Goal: Information Seeking & Learning: Find specific fact

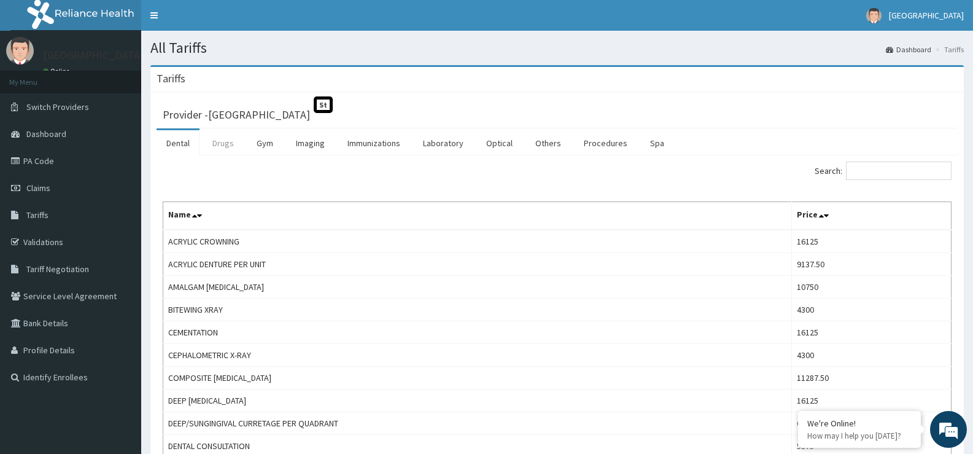
click at [222, 138] on link "Drugs" at bounding box center [223, 143] width 41 height 26
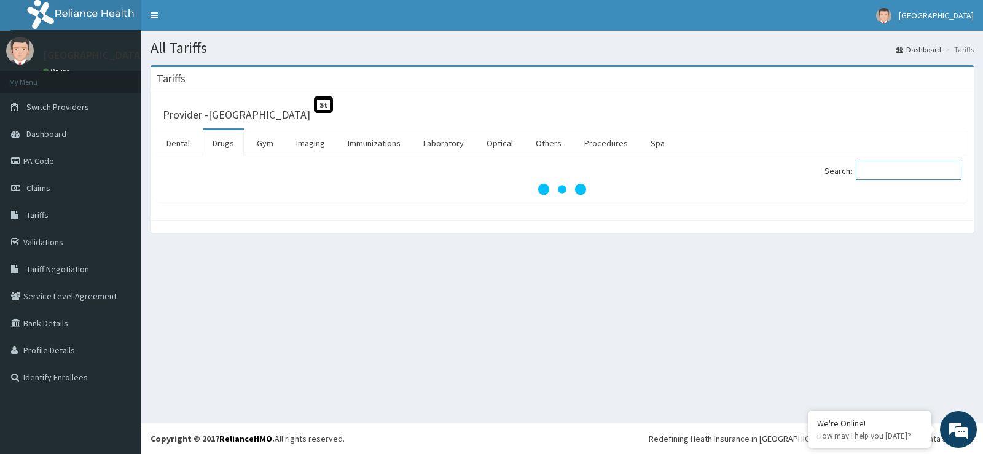
click at [882, 171] on input "Search:" at bounding box center [908, 171] width 106 height 18
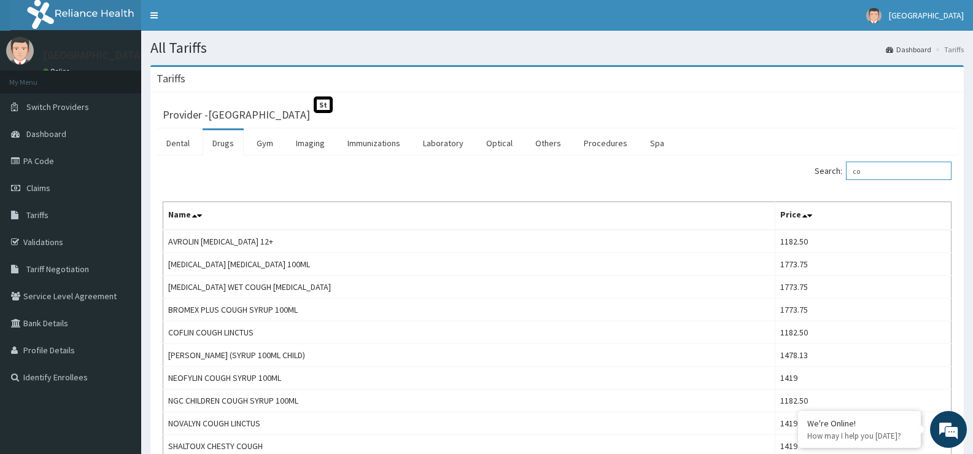
type input "c"
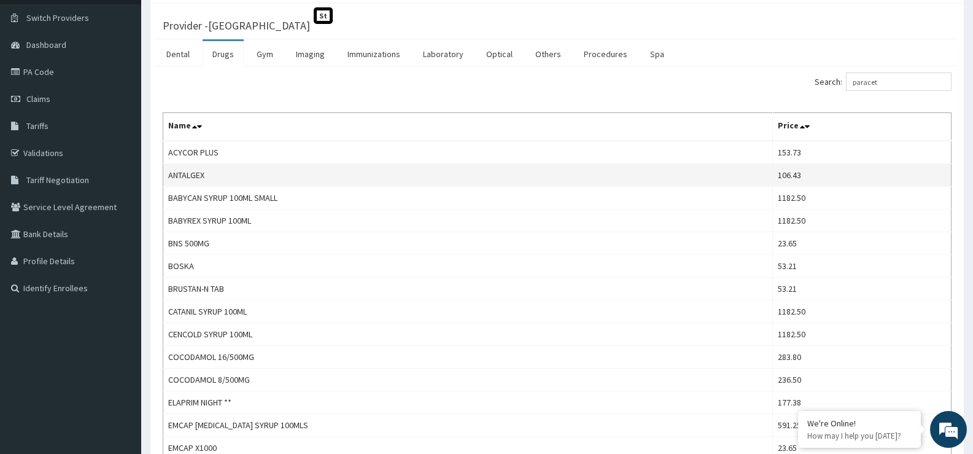
scroll to position [61, 0]
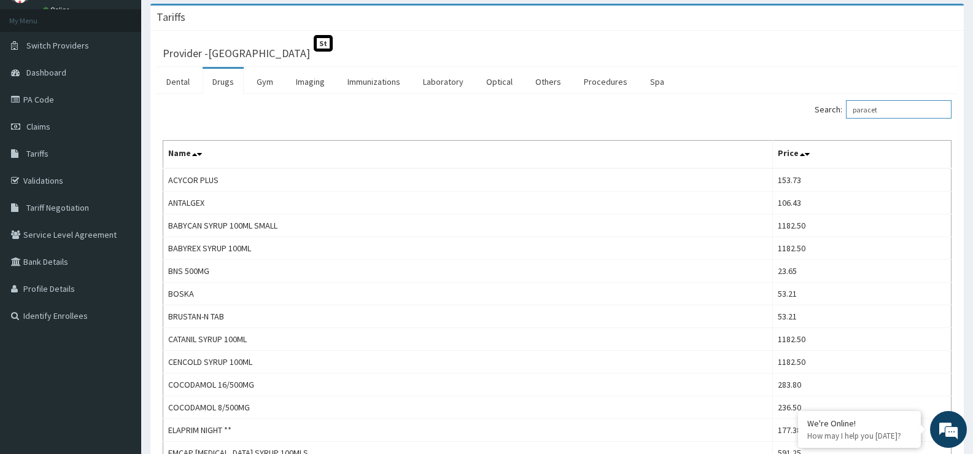
drag, startPoint x: 929, startPoint y: 109, endPoint x: 658, endPoint y: 154, distance: 273.8
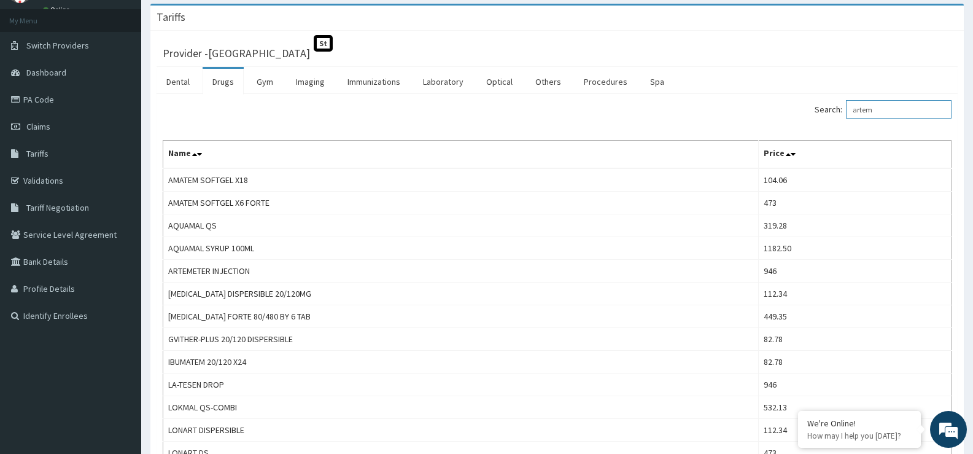
click at [889, 115] on input "artem" at bounding box center [899, 109] width 106 height 18
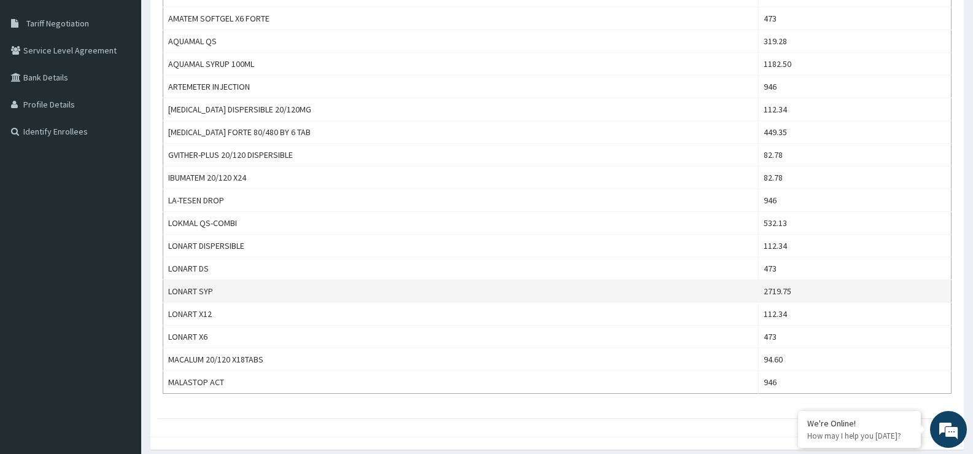
scroll to position [0, 0]
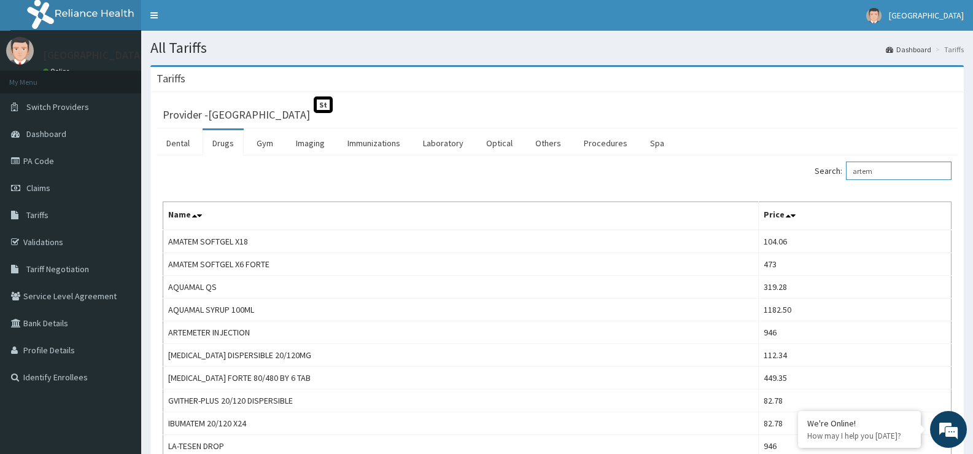
drag, startPoint x: 894, startPoint y: 166, endPoint x: 518, endPoint y: 208, distance: 378.1
click at [520, 204] on div "Search: artem Name Price AMATEM SOFTGEL X18 104.06 AMATEM SOFTGEL X6 FORTE 473 …" at bounding box center [557, 401] width 789 height 478
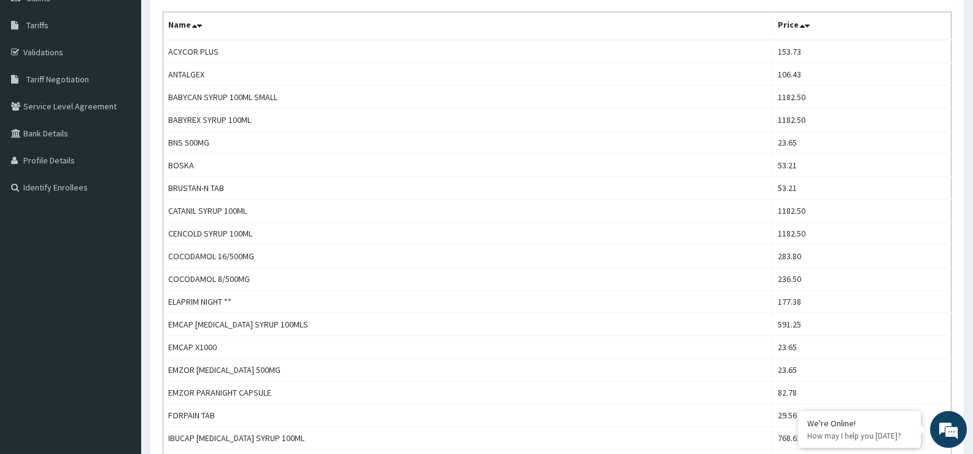
scroll to position [61, 0]
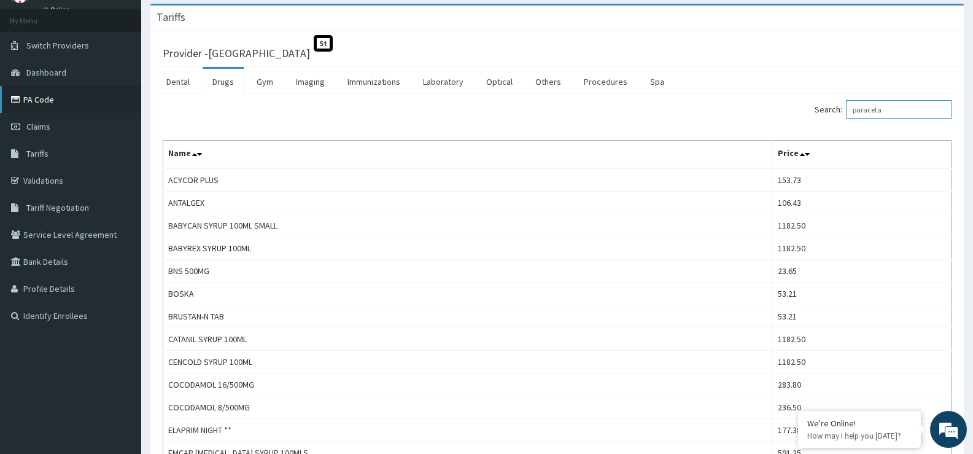
type input "paraceta"
click at [60, 100] on link "PA Code" at bounding box center [70, 99] width 141 height 27
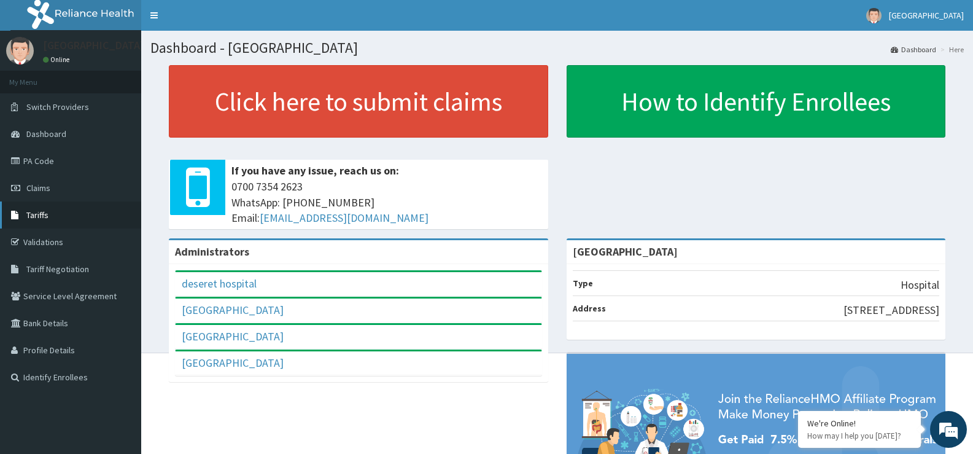
drag, startPoint x: 50, startPoint y: 214, endPoint x: 68, endPoint y: 206, distance: 19.5
click at [51, 214] on link "Tariffs" at bounding box center [70, 214] width 141 height 27
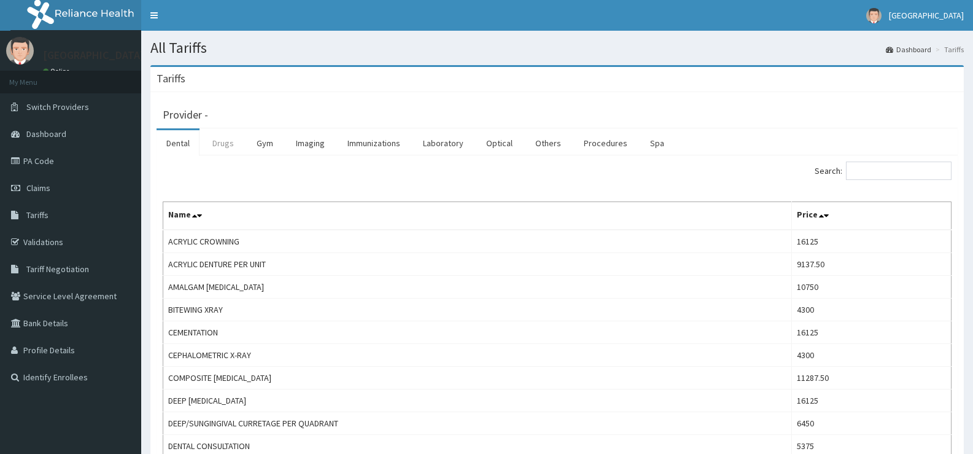
click at [217, 144] on link "Drugs" at bounding box center [223, 143] width 41 height 26
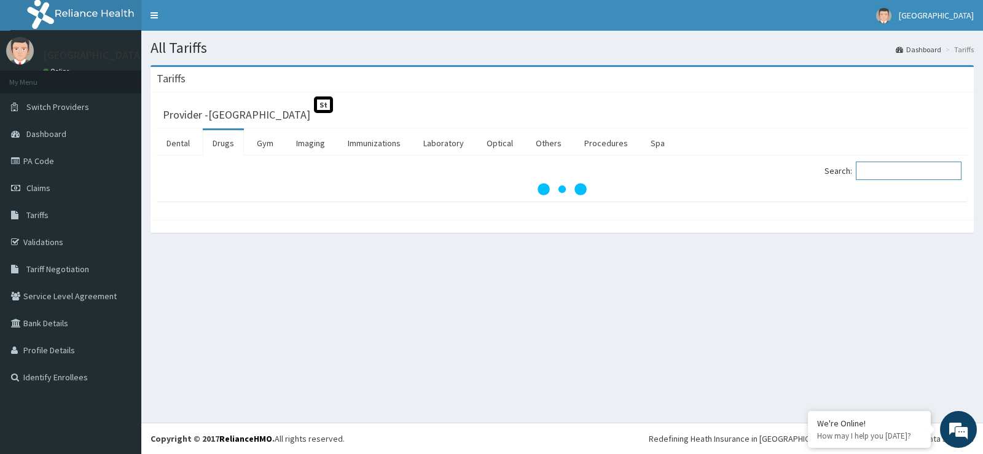
click at [934, 174] on input "Search:" at bounding box center [908, 171] width 106 height 18
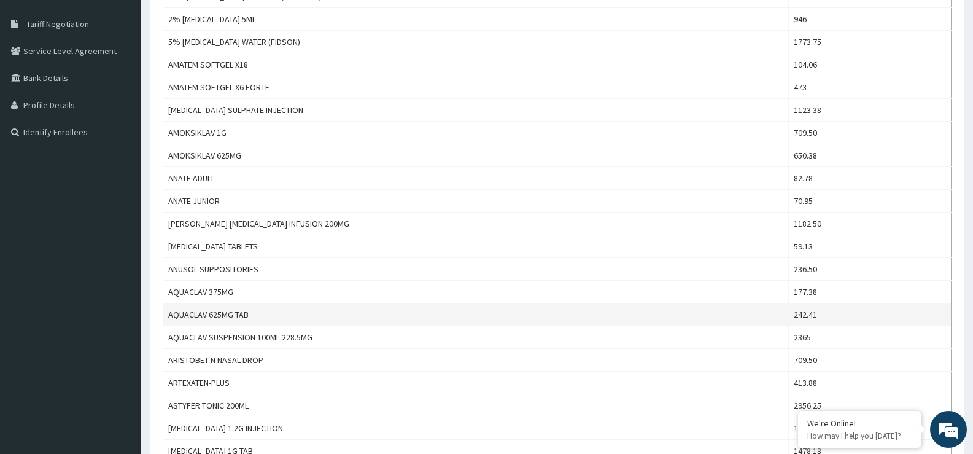
scroll to position [123, 0]
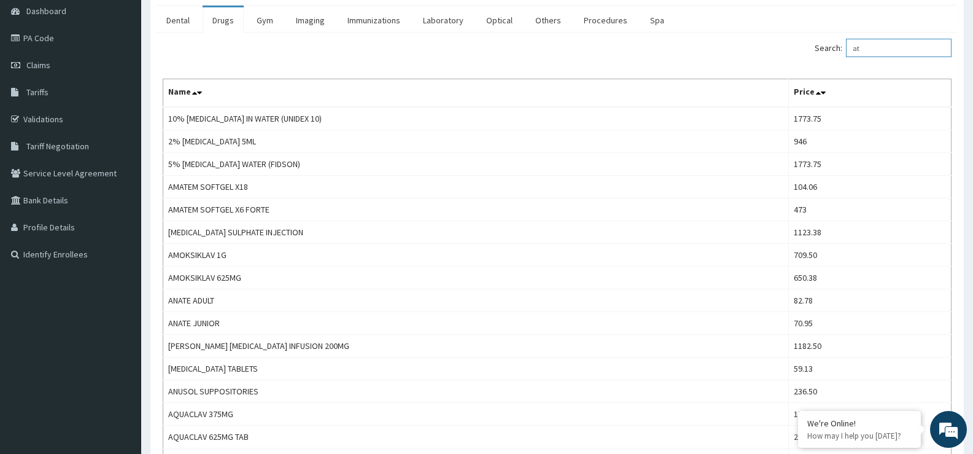
type input "a"
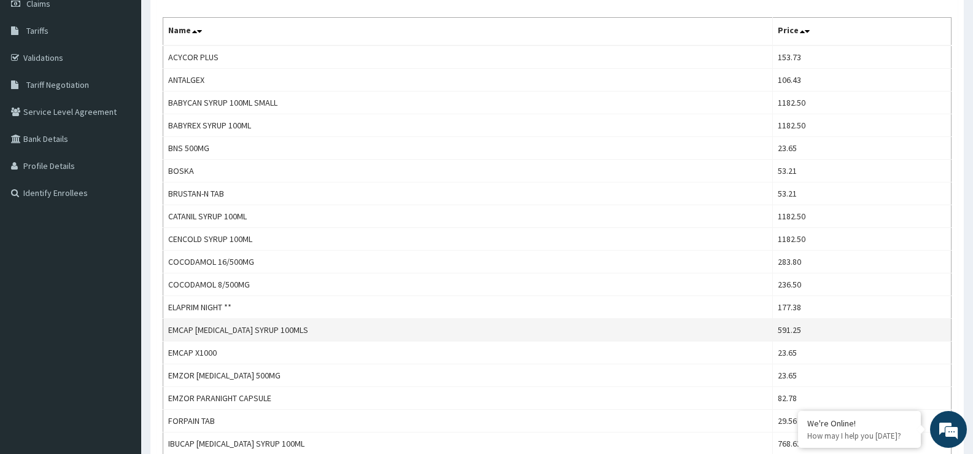
scroll to position [61, 0]
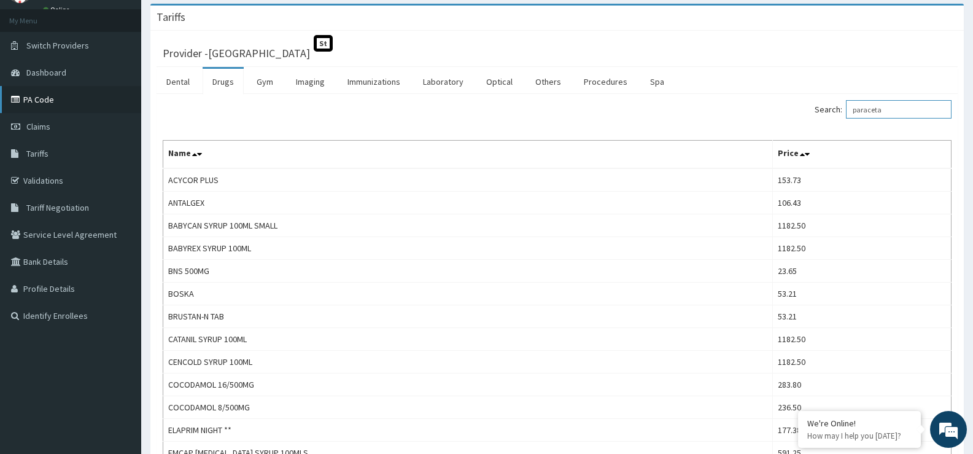
drag, startPoint x: 906, startPoint y: 109, endPoint x: 74, endPoint y: 102, distance: 832.1
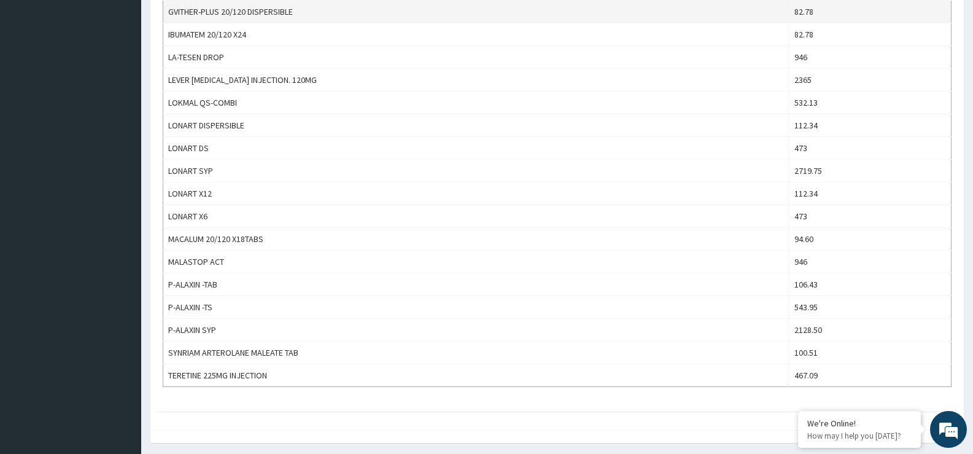
scroll to position [737, 0]
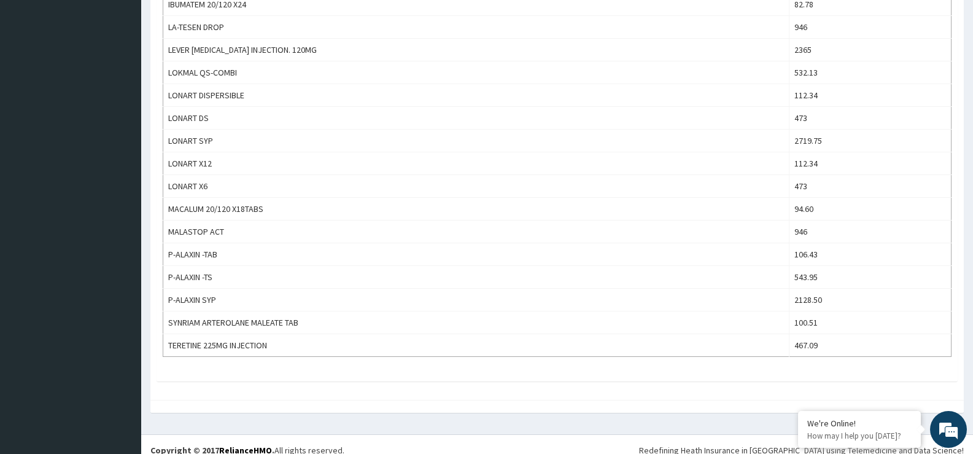
type input "arte"
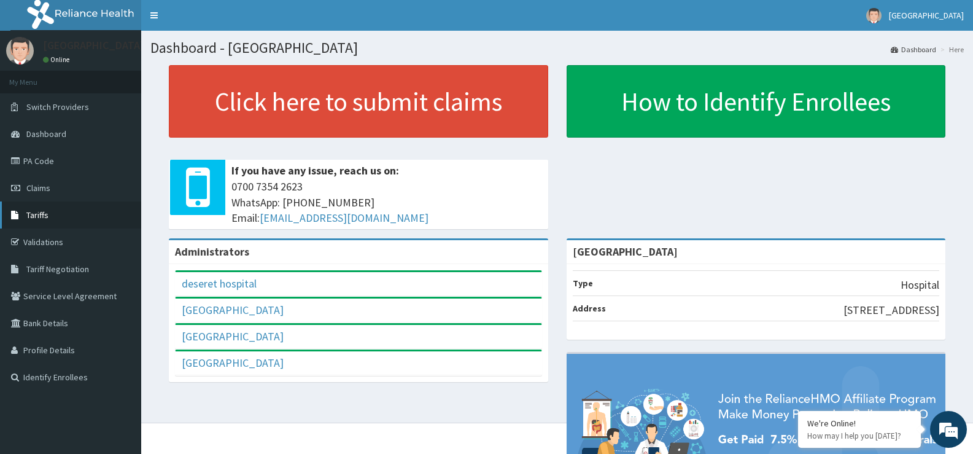
click at [81, 217] on link "Tariffs" at bounding box center [70, 214] width 141 height 27
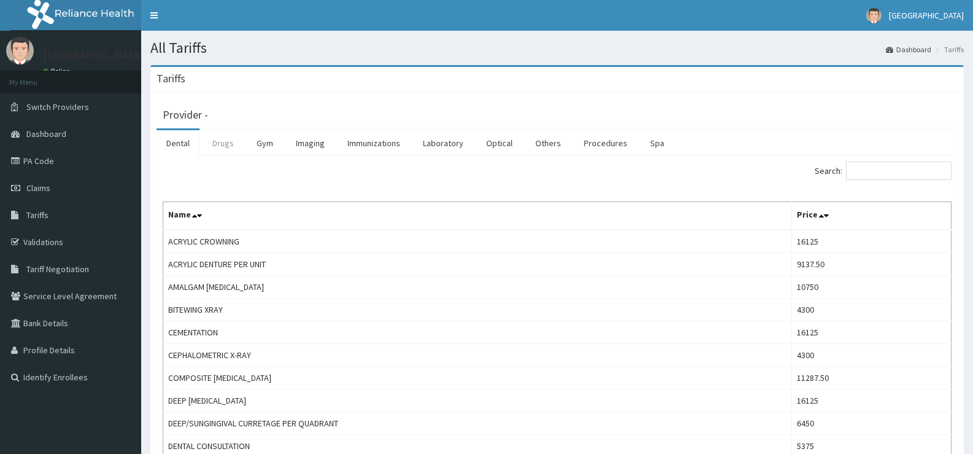
click at [226, 146] on link "Drugs" at bounding box center [223, 143] width 41 height 26
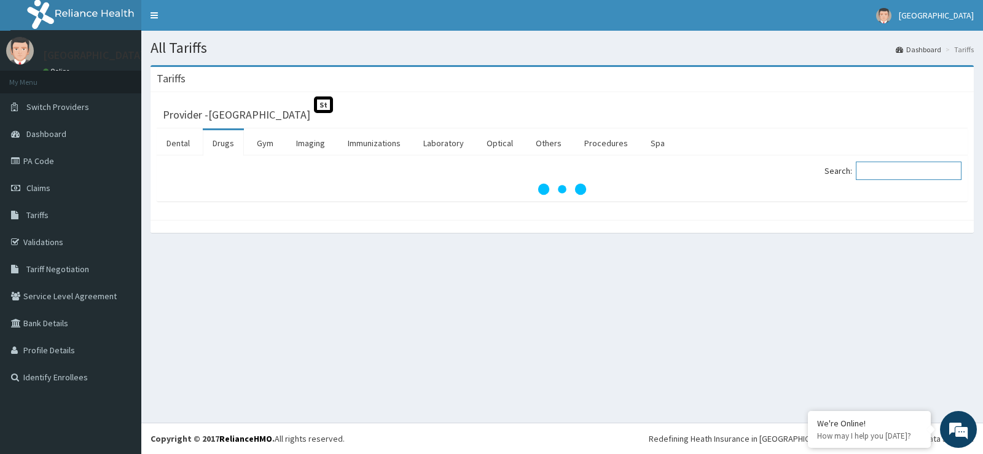
click at [894, 174] on input "Search:" at bounding box center [908, 171] width 106 height 18
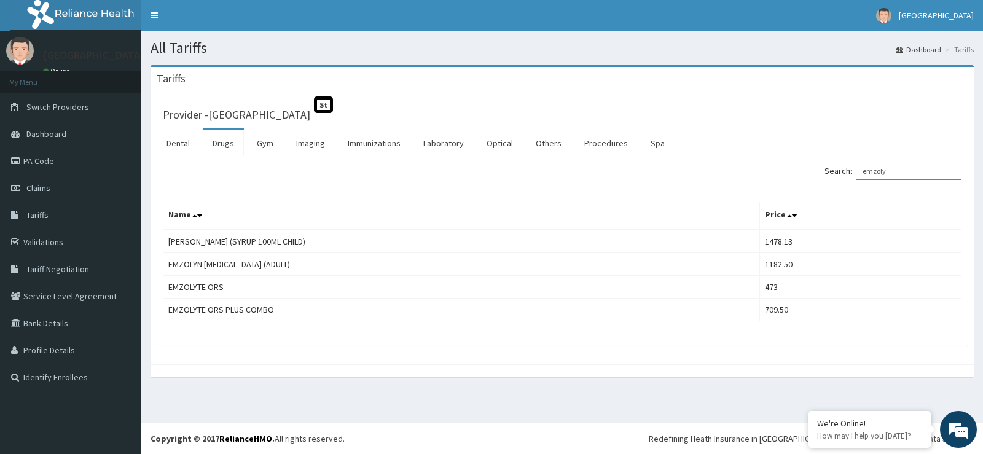
type input "emzoly"
click at [60, 161] on link "PA Code" at bounding box center [70, 160] width 141 height 27
